Goal: Task Accomplishment & Management: Manage account settings

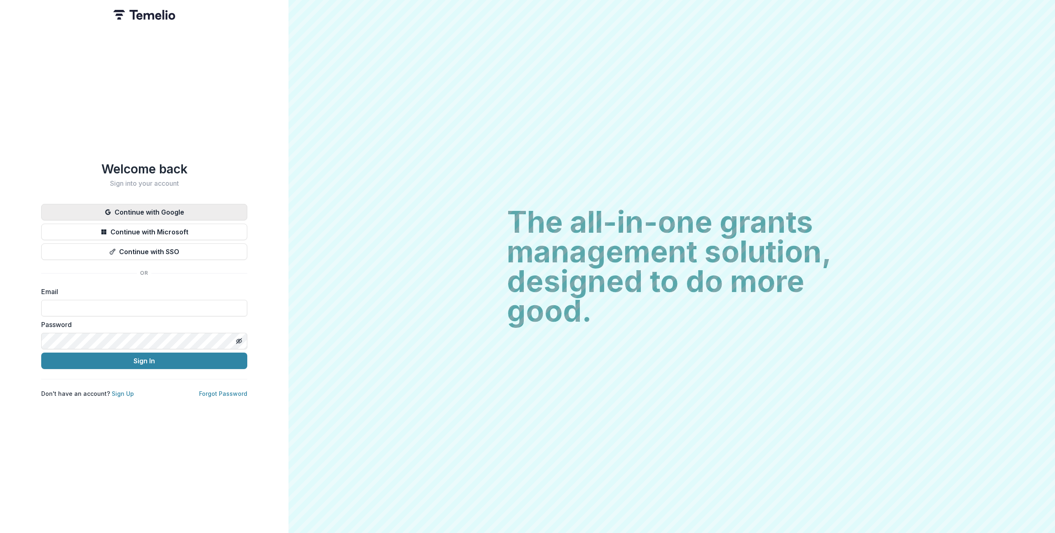
click at [175, 205] on button "Continue with Google" at bounding box center [144, 212] width 206 height 16
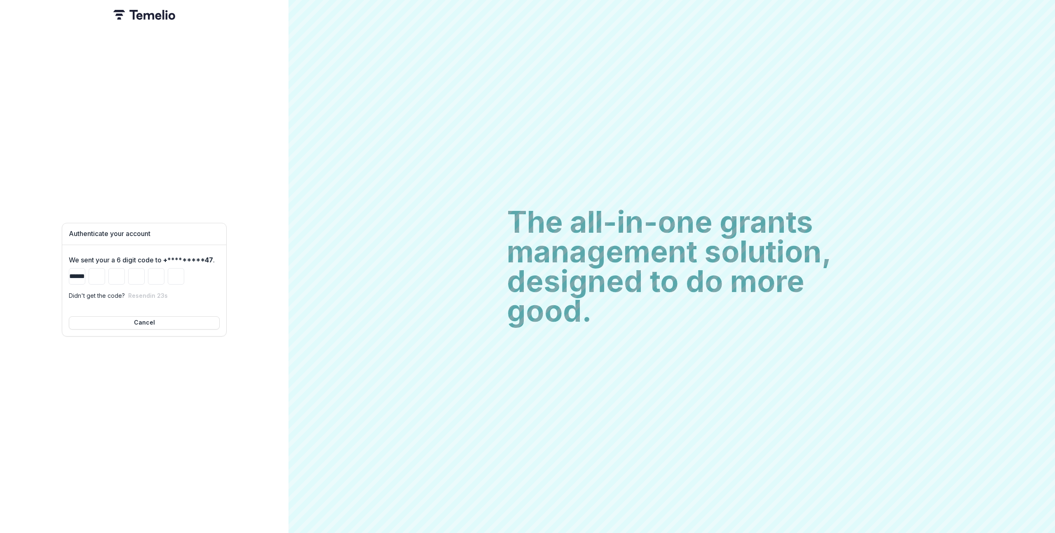
type input "*"
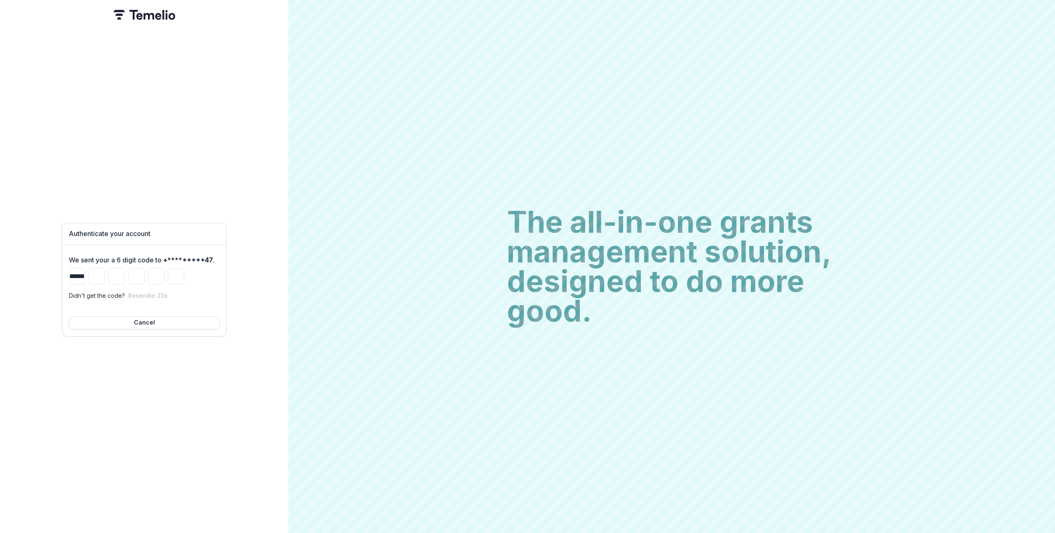
type input "*"
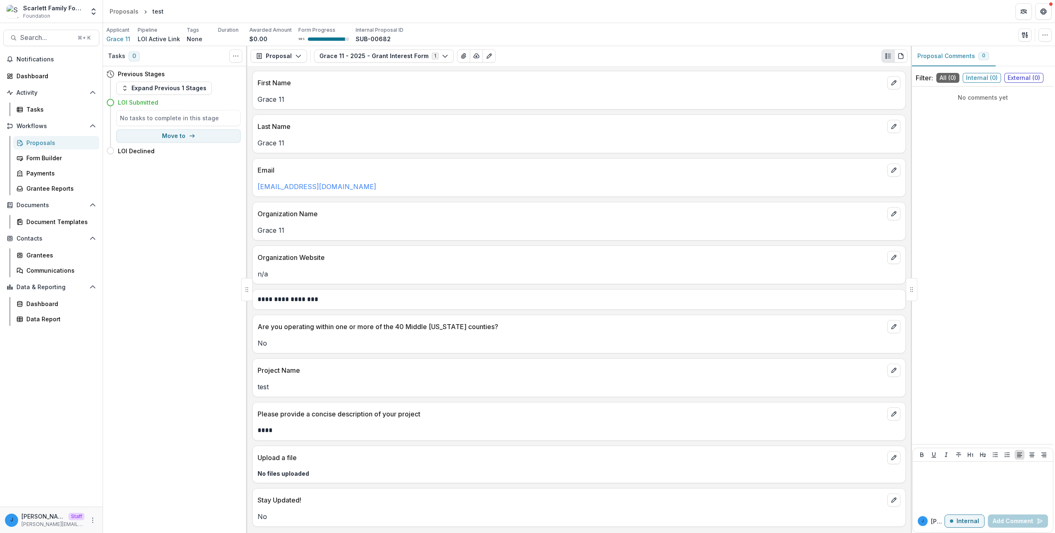
click at [655, 230] on p "Grace 11" at bounding box center [578, 230] width 643 height 10
click at [458, 123] on p "Last Name" at bounding box center [570, 127] width 626 height 10
click at [817, 35] on div "Applicant Grace 11 Pipeline LOI Active Link Tags None All tags Duration Awarded…" at bounding box center [578, 34] width 945 height 17
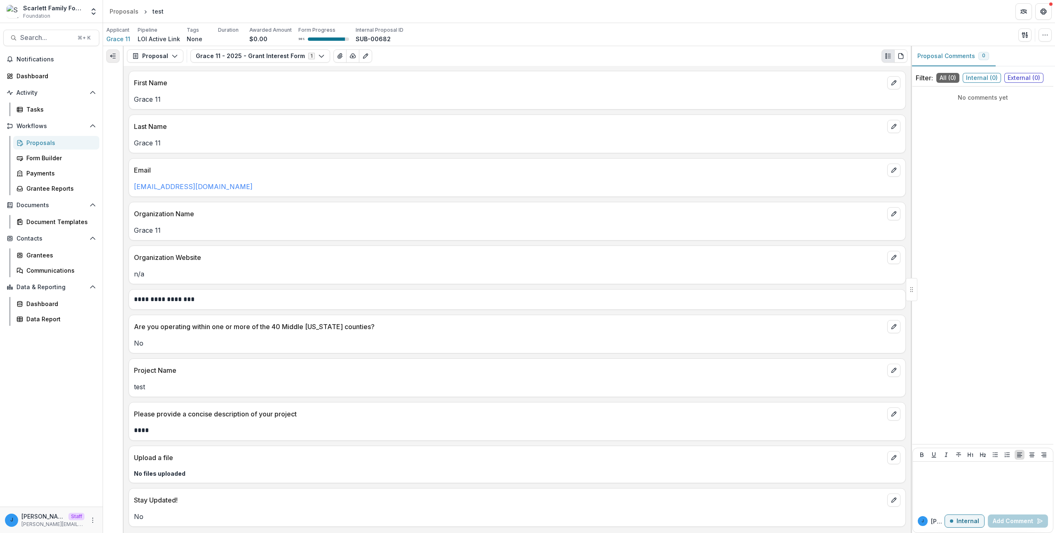
click at [109, 60] on button "Expand left" at bounding box center [112, 55] width 13 height 13
click at [116, 59] on button "Expand left" at bounding box center [112, 55] width 13 height 13
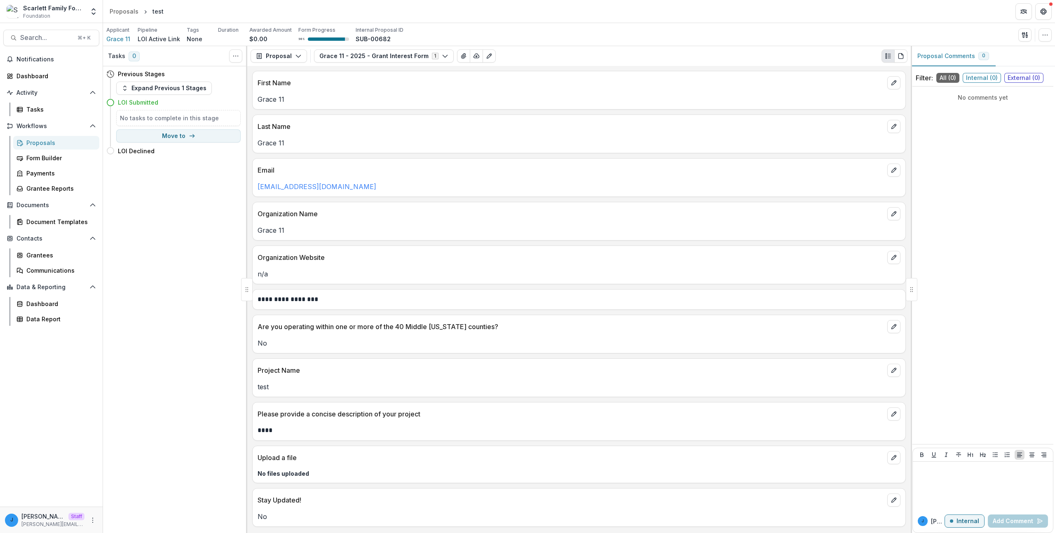
click at [310, 219] on div "Organization Name" at bounding box center [579, 211] width 653 height 18
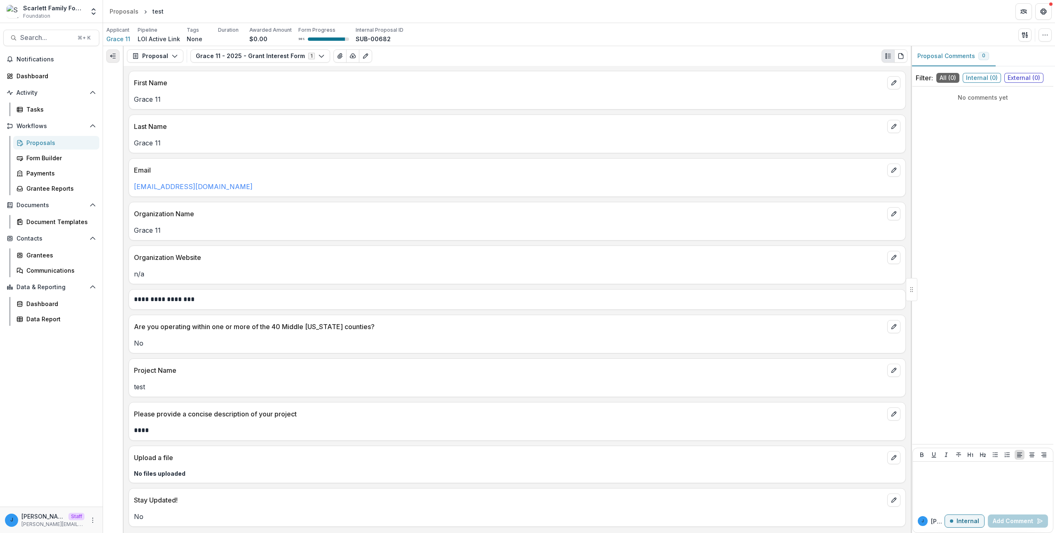
click at [117, 54] on button "Expand left" at bounding box center [112, 55] width 13 height 13
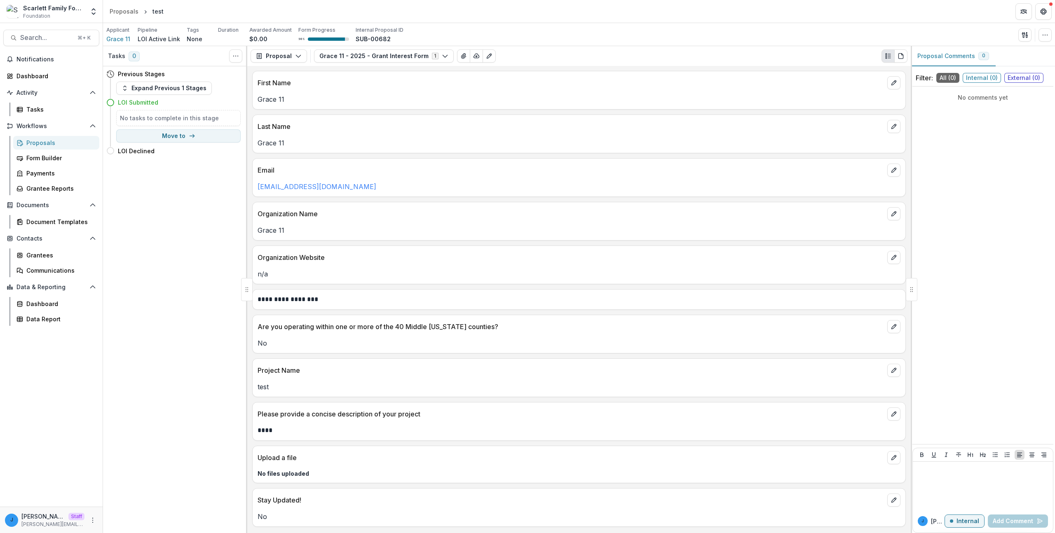
click at [717, 296] on p "**********" at bounding box center [578, 300] width 643 height 10
click at [264, 234] on p "Grace 11" at bounding box center [578, 230] width 643 height 10
click at [369, 330] on p "Are you operating within one or more of the 40 Middle Tennessee counties?" at bounding box center [570, 327] width 626 height 10
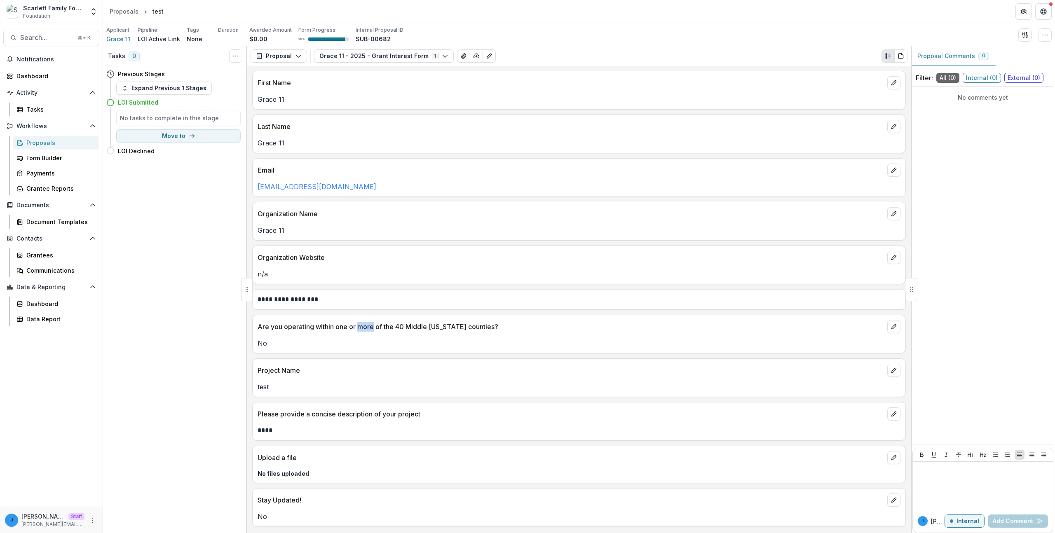
click at [369, 330] on p "Are you operating within one or more of the 40 Middle Tennessee counties?" at bounding box center [570, 327] width 626 height 10
click at [360, 344] on p "No" at bounding box center [578, 343] width 643 height 10
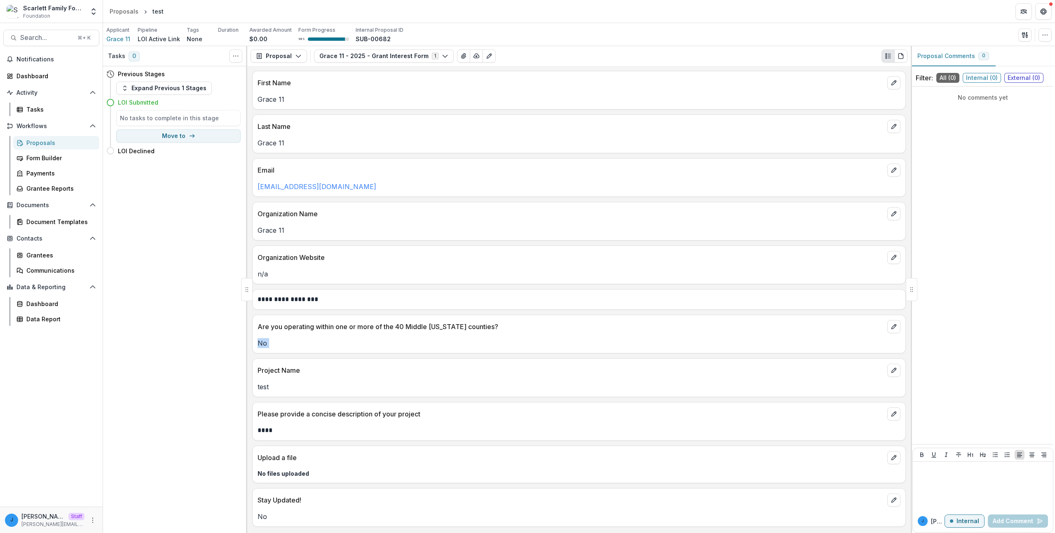
click at [360, 344] on p "No" at bounding box center [578, 343] width 643 height 10
click at [363, 276] on p "n/a" at bounding box center [578, 274] width 643 height 10
click at [286, 167] on p "Email" at bounding box center [570, 170] width 626 height 10
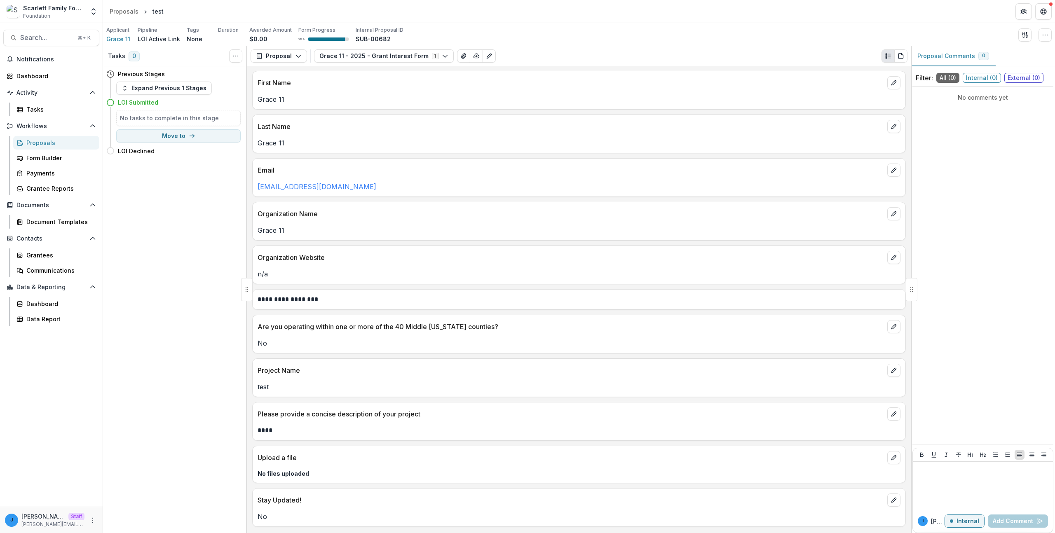
click at [285, 126] on p "Last Name" at bounding box center [570, 127] width 626 height 10
click at [281, 138] on div "Grace 11" at bounding box center [579, 140] width 653 height 15
click at [281, 138] on p "Grace 11" at bounding box center [578, 143] width 643 height 10
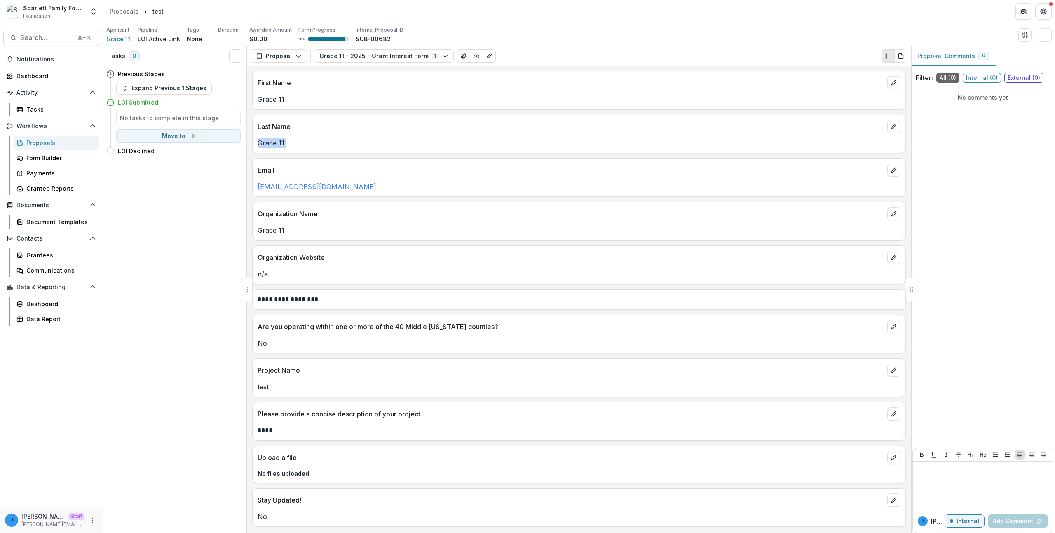
click at [281, 138] on p "Grace 11" at bounding box center [578, 143] width 643 height 10
click at [277, 93] on div "Grace 11" at bounding box center [579, 96] width 653 height 15
click at [260, 86] on p "First Name" at bounding box center [570, 83] width 626 height 10
click at [275, 93] on div "**********" at bounding box center [579, 289] width 952 height 487
click at [405, 130] on p "Last Name" at bounding box center [570, 127] width 626 height 10
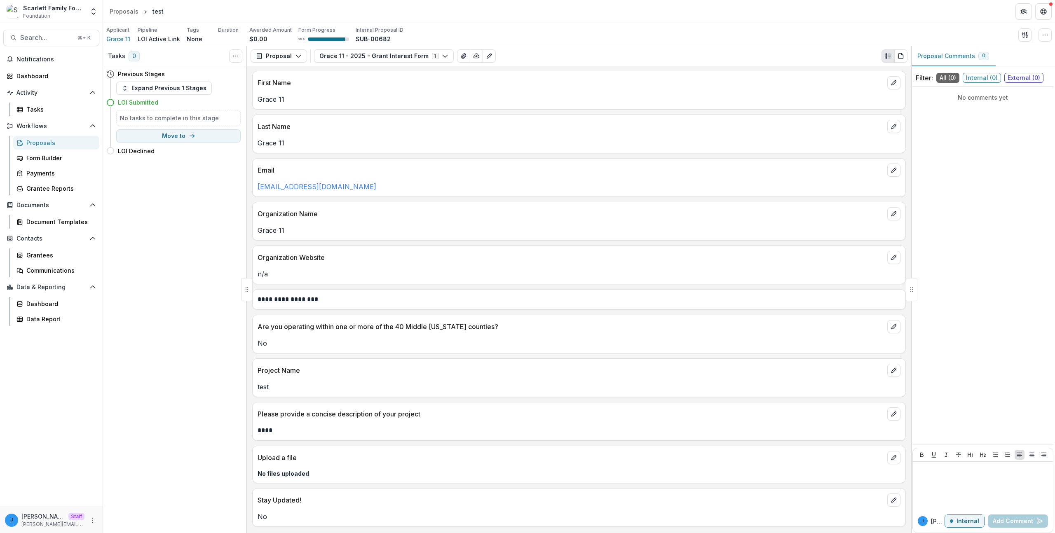
click at [408, 135] on div "Grace 11" at bounding box center [579, 140] width 653 height 15
click at [405, 55] on button "Grace 11 - 2025 - Grant Interest Form 1" at bounding box center [384, 55] width 140 height 13
click at [484, 55] on button "Edit as form" at bounding box center [488, 55] width 13 height 13
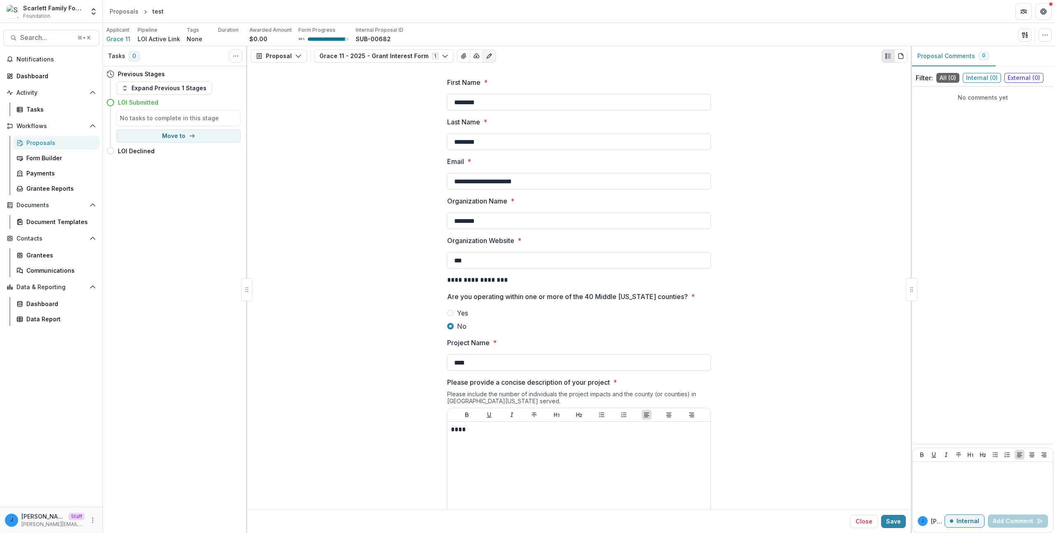
click at [366, 175] on div "**********" at bounding box center [578, 381] width 653 height 621
click at [1043, 35] on icon "button" at bounding box center [1044, 35] width 7 height 7
click at [346, 223] on div "**********" at bounding box center [578, 381] width 653 height 621
click at [63, 147] on link "Proposals" at bounding box center [56, 143] width 86 height 14
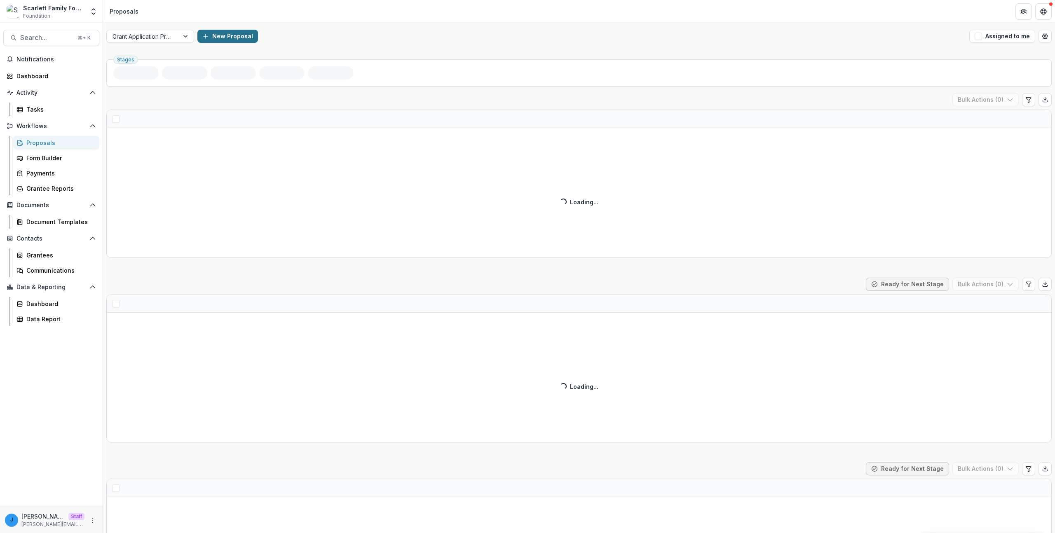
click at [241, 36] on button "New Proposal" at bounding box center [227, 36] width 61 height 13
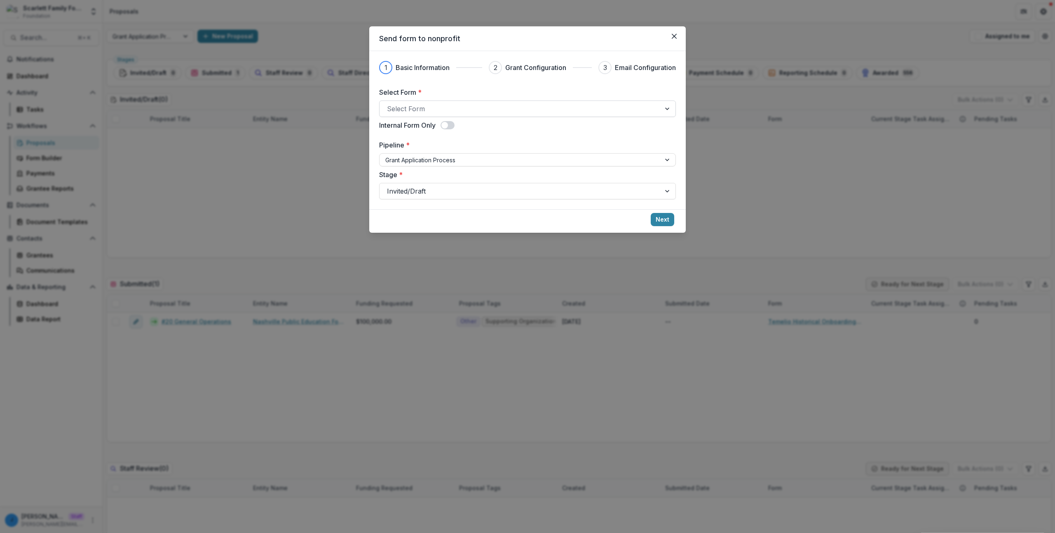
click at [418, 108] on div at bounding box center [520, 109] width 266 height 12
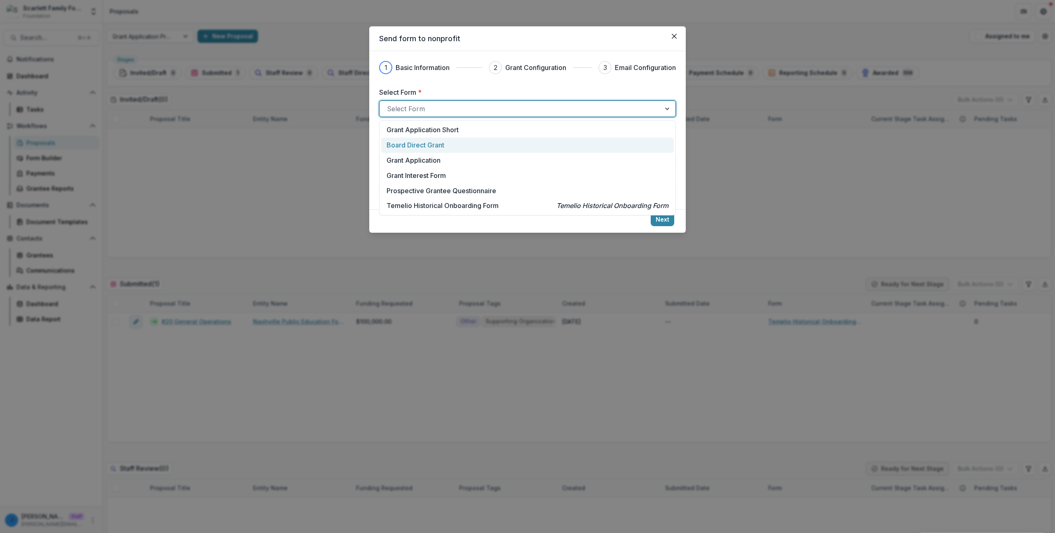
click at [415, 227] on footer "Next" at bounding box center [527, 220] width 316 height 23
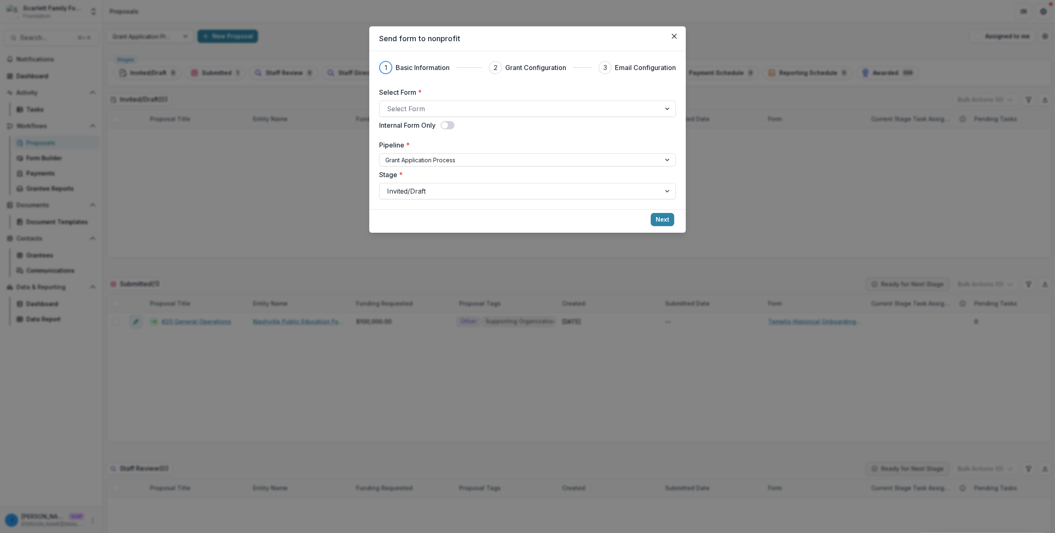
click at [260, 288] on div "Send form to nonprofit 1 Basic Information 2 Grant Configuration 3 Email Config…" at bounding box center [527, 266] width 1055 height 533
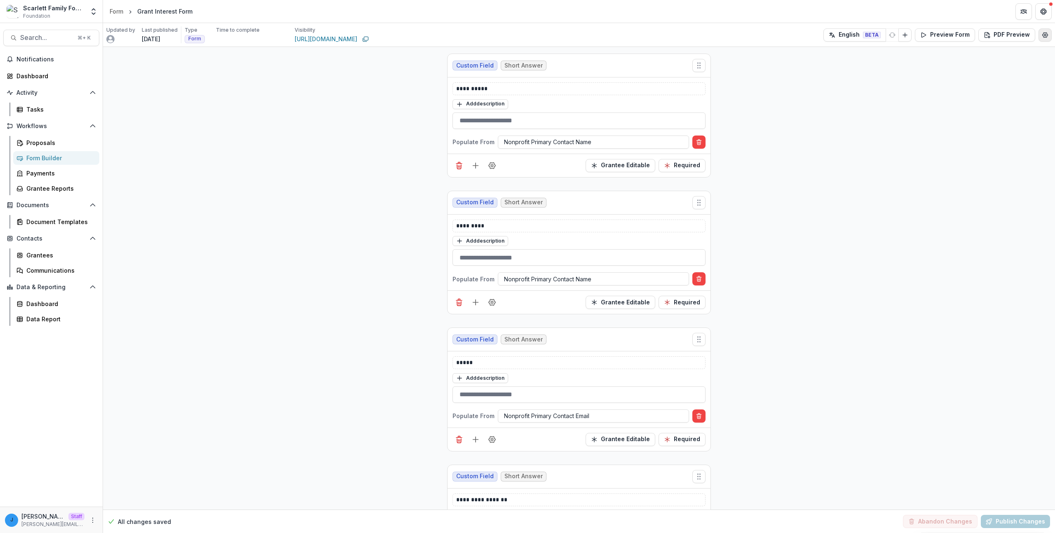
click at [1045, 36] on icon "Edit Form Settings" at bounding box center [1044, 35] width 7 height 7
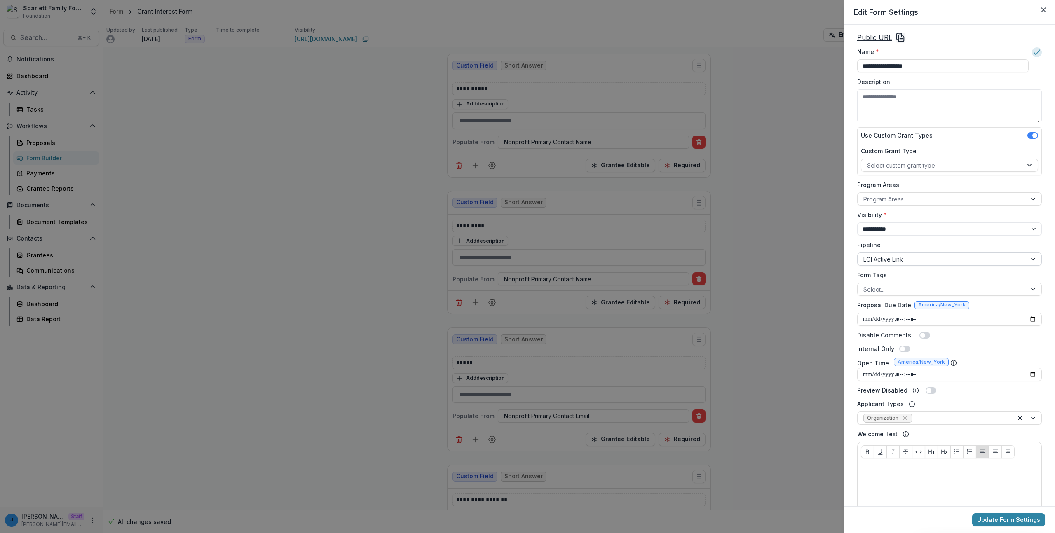
scroll to position [14, 0]
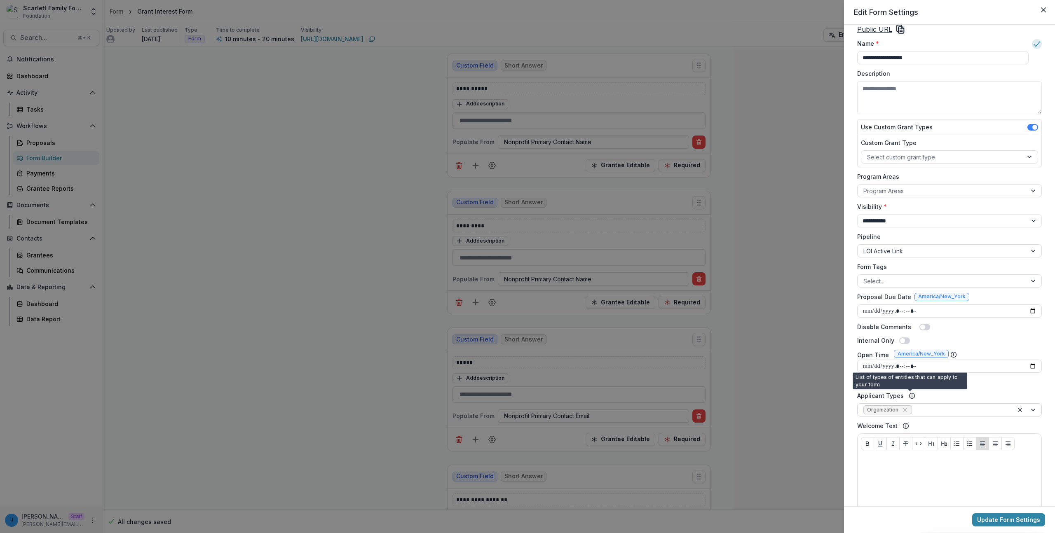
click at [930, 407] on div at bounding box center [960, 410] width 94 height 10
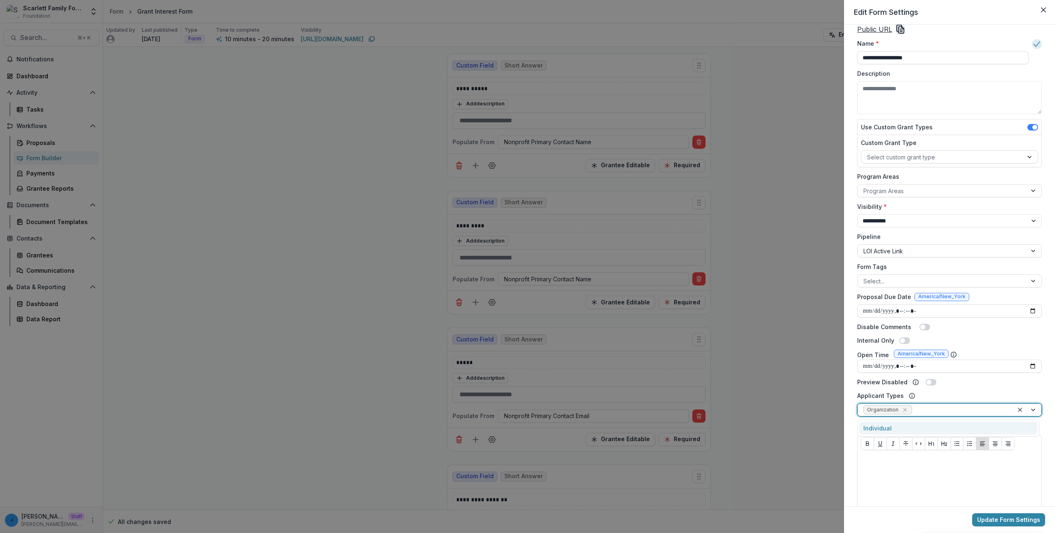
click at [930, 407] on div at bounding box center [960, 410] width 94 height 10
click at [954, 392] on div "Applicant Types Organization" at bounding box center [949, 403] width 185 height 25
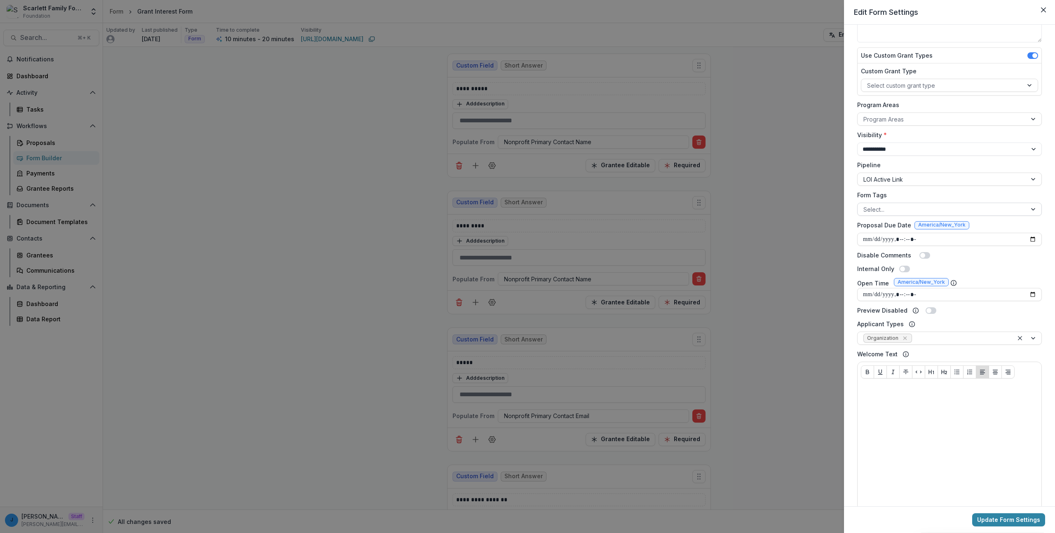
scroll to position [140, 0]
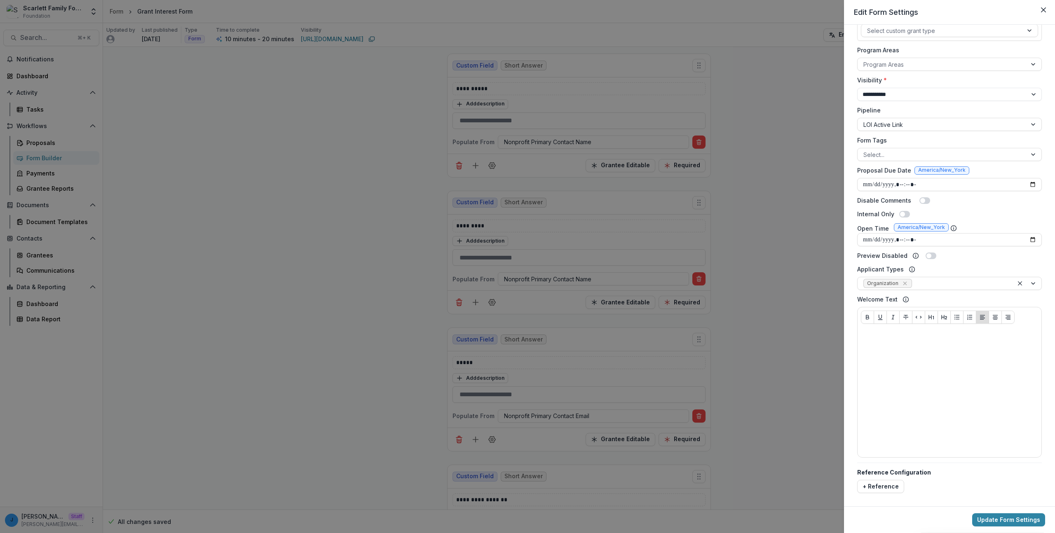
click at [1020, 7] on header "Edit Form Settings" at bounding box center [949, 12] width 211 height 25
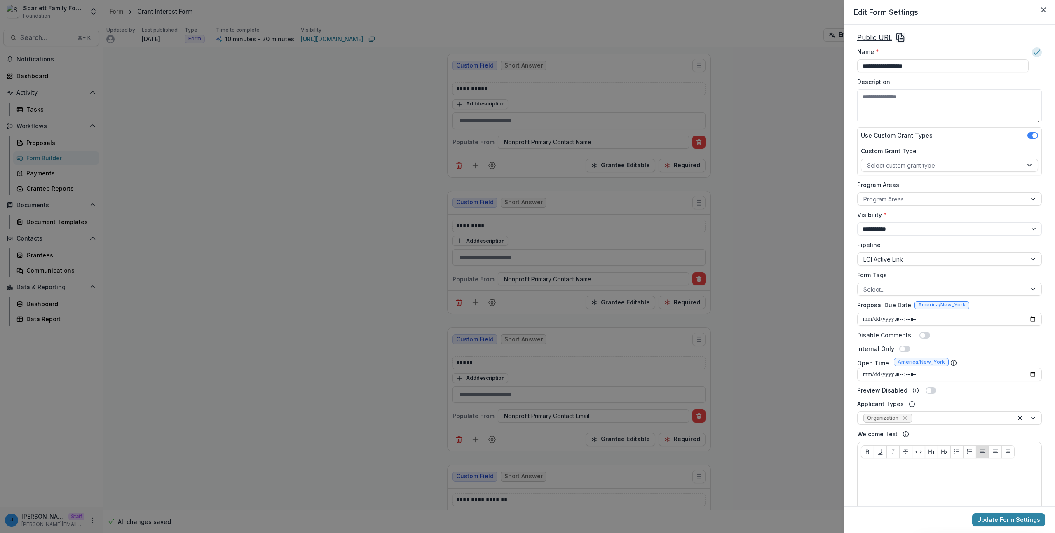
scroll to position [0, 0]
click at [987, 23] on header "Edit Form Settings" at bounding box center [949, 12] width 211 height 25
click at [729, 124] on div "**********" at bounding box center [527, 266] width 1055 height 533
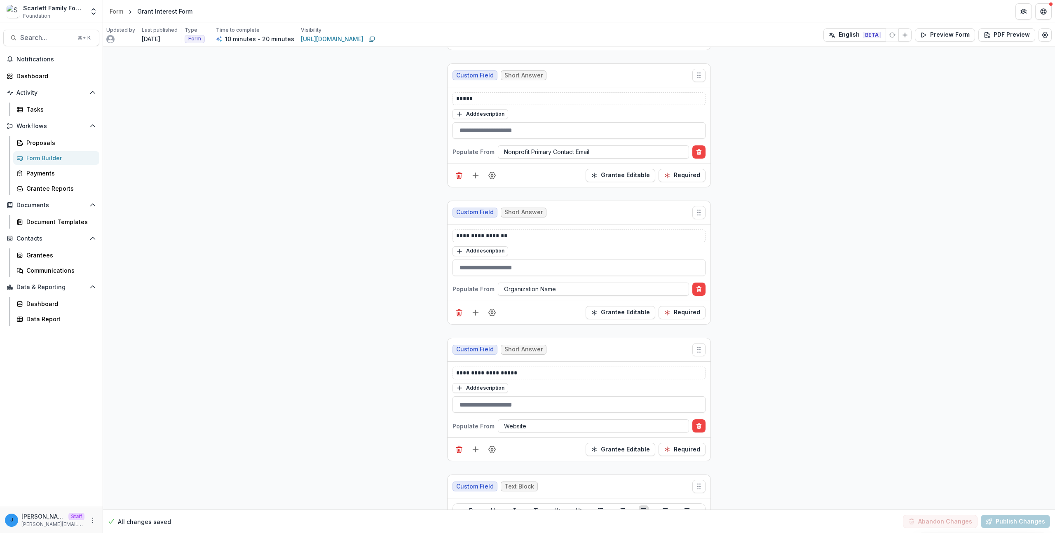
scroll to position [309, 0]
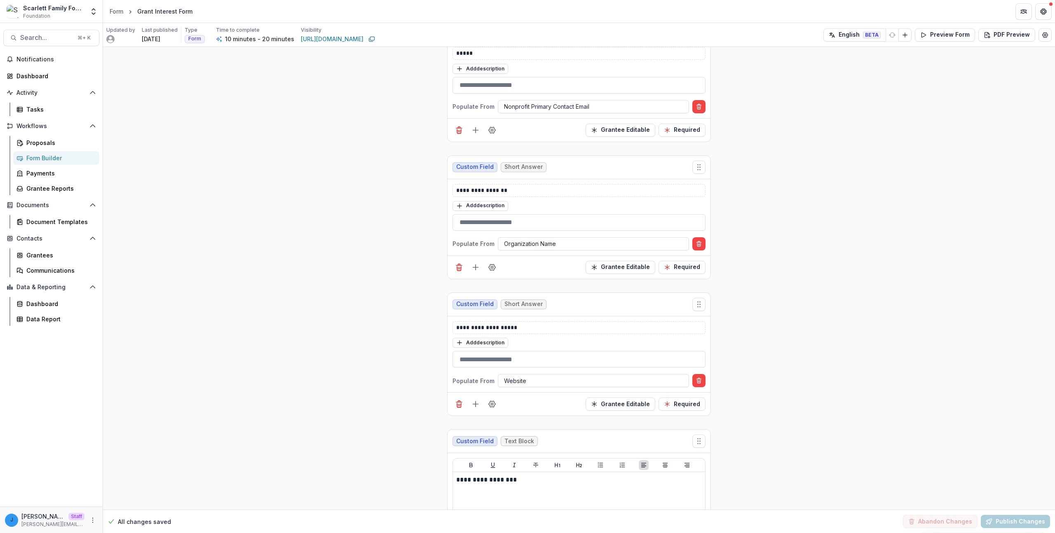
drag, startPoint x: 335, startPoint y: 284, endPoint x: 335, endPoint y: 278, distance: 5.4
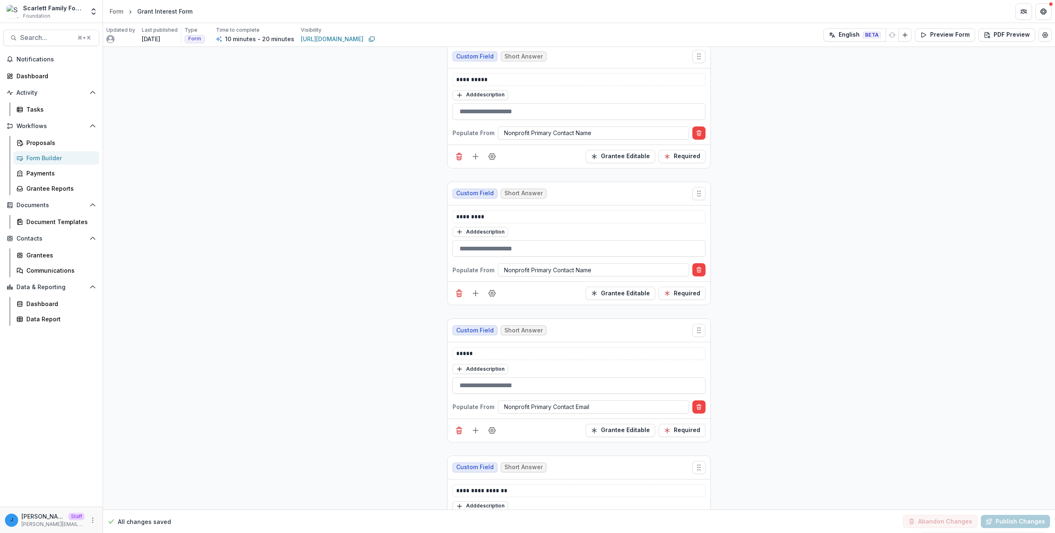
scroll to position [0, 0]
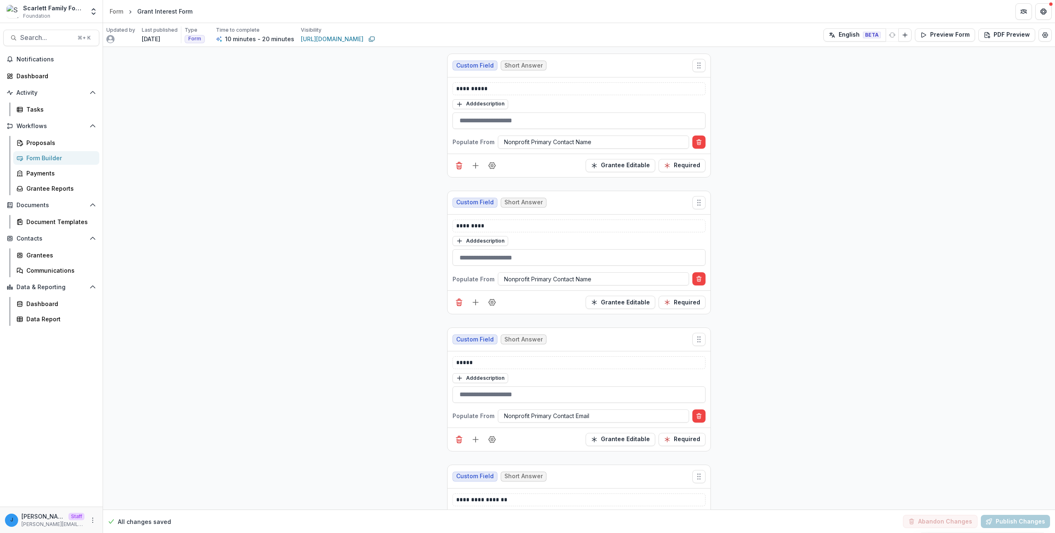
click at [1046, 41] on div "Updated by Last published 13 days ago Type Form Time to complete 10 minutes - 2…" at bounding box center [579, 35] width 952 height 24
click at [1044, 36] on icon "Edit Form Settings" at bounding box center [1044, 35] width 7 height 7
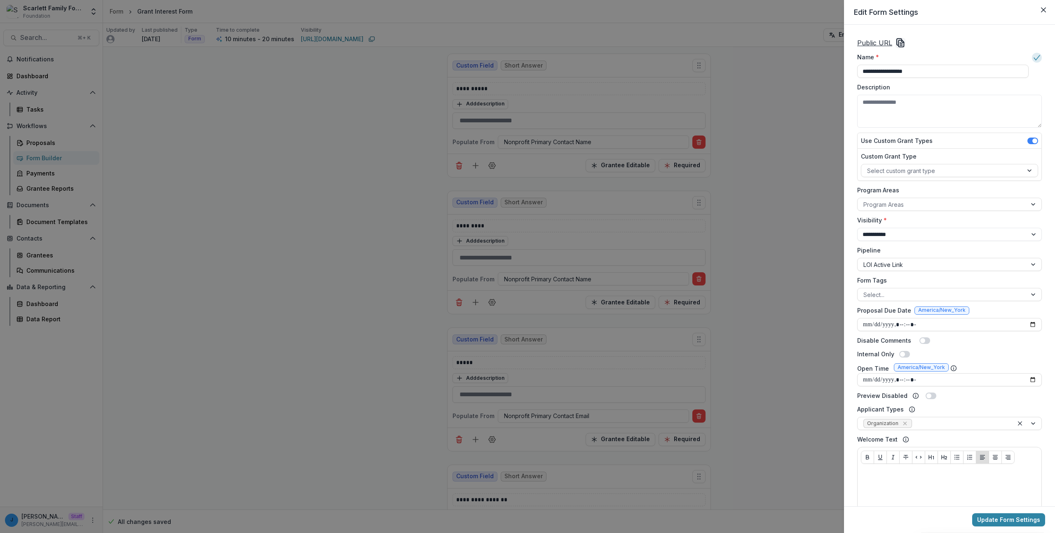
scroll to position [140, 0]
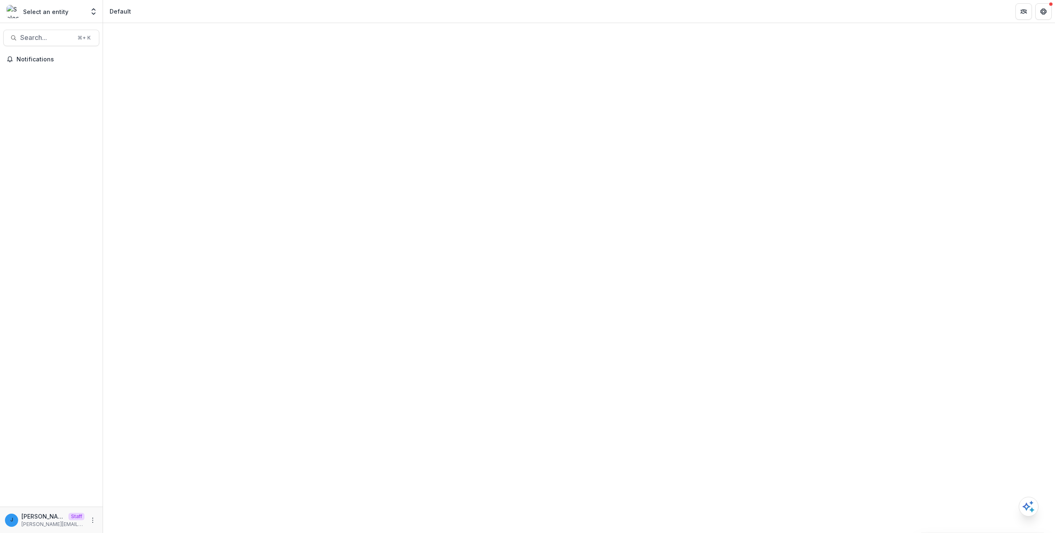
click at [150, 320] on div at bounding box center [579, 278] width 952 height 510
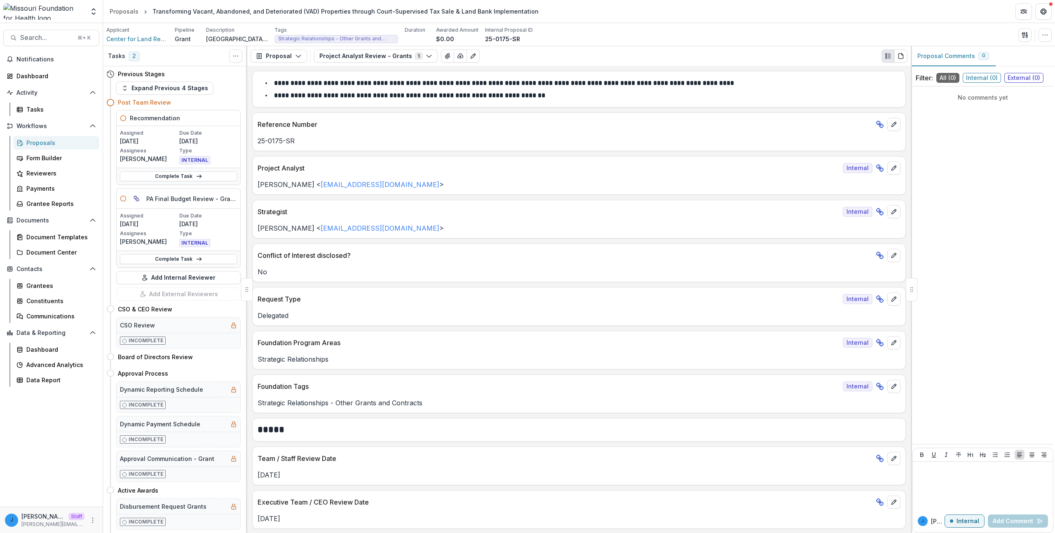
drag, startPoint x: 622, startPoint y: 289, endPoint x: 570, endPoint y: 300, distance: 53.4
click at [622, 289] on div "Request Type Internal" at bounding box center [579, 297] width 653 height 18
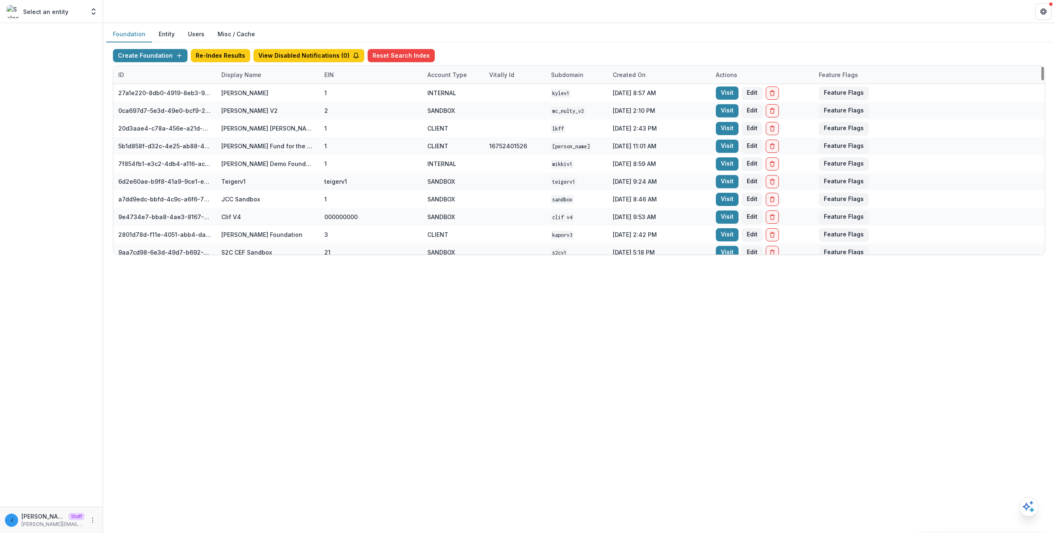
drag, startPoint x: 389, startPoint y: 366, endPoint x: 24, endPoint y: 368, distance: 365.4
click at [389, 366] on div "Foundation Entity Users Misc / Cache Create Foundation Re-Index Results View Di…" at bounding box center [579, 278] width 952 height 510
